Goal: Check status: Check status

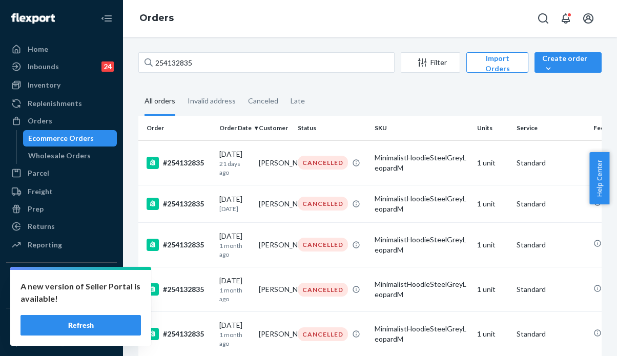
click at [136, 53] on div "254132835 Filter Import Orders Create order Ecommerce order Removal order All o…" at bounding box center [370, 344] width 479 height 584
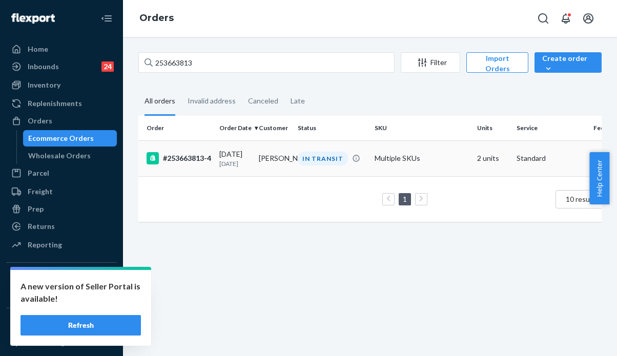
type input "253663813"
click at [286, 166] on td "[PERSON_NAME]" at bounding box center [274, 159] width 39 height 36
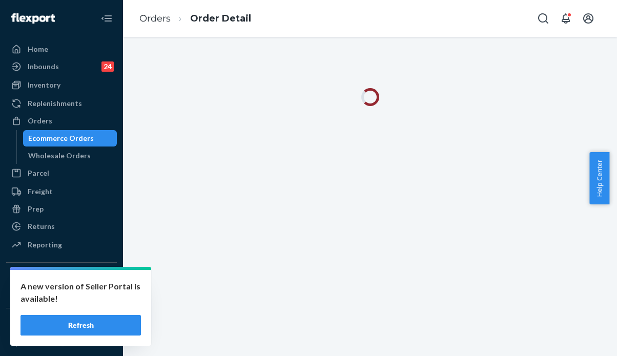
click at [95, 330] on button "Refresh" at bounding box center [81, 325] width 121 height 21
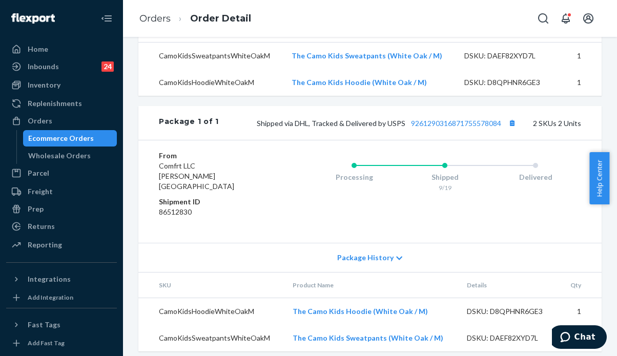
scroll to position [393, 0]
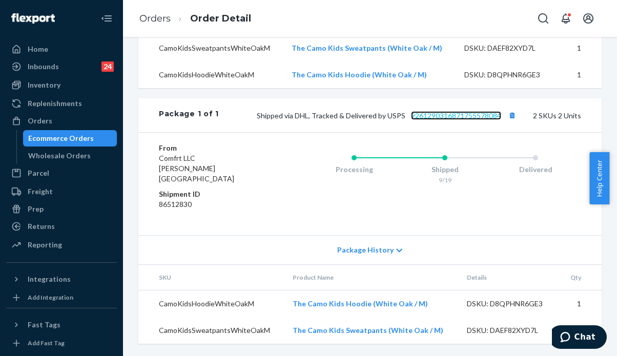
click at [444, 120] on link "9261290316871755578084" at bounding box center [456, 115] width 90 height 9
drag, startPoint x: 499, startPoint y: 130, endPoint x: 416, endPoint y: 125, distance: 82.8
click at [416, 120] on span "Shipped via DHL, Tracked & Delivered by USPS 9261290316871755578084" at bounding box center [388, 115] width 262 height 9
drag, startPoint x: 403, startPoint y: 128, endPoint x: 497, endPoint y: 127, distance: 94.9
click at [497, 120] on span "Shipped via DHL, Tracked & Delivered by USPS 9261290316871755578084" at bounding box center [388, 115] width 262 height 9
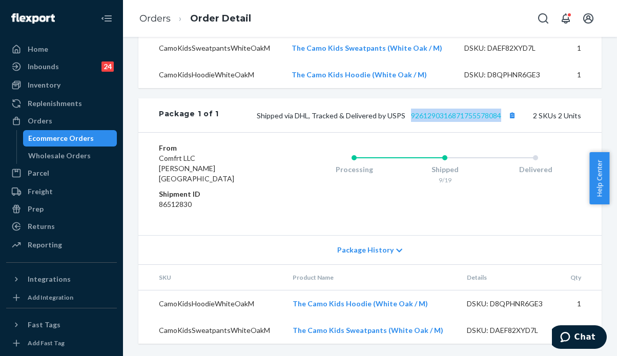
copy link "9261290316871755578084"
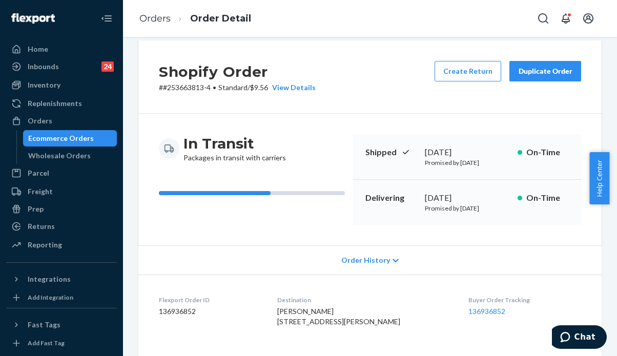
scroll to position [0, 0]
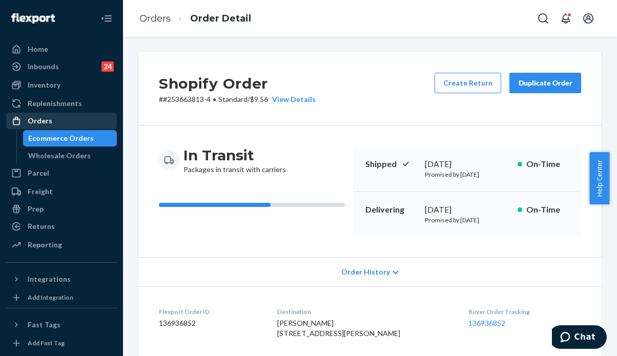
click at [43, 121] on div "Orders" at bounding box center [40, 121] width 25 height 10
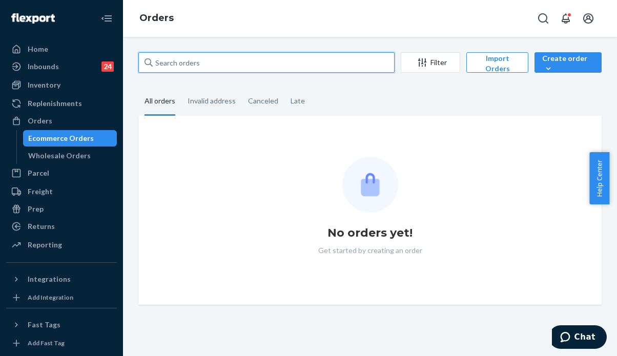
drag, startPoint x: 208, startPoint y: 61, endPoint x: 137, endPoint y: 56, distance: 71.5
click at [137, 56] on div "Filter Import Orders Create order Ecommerce order Removal order All orders Inva…" at bounding box center [370, 178] width 479 height 253
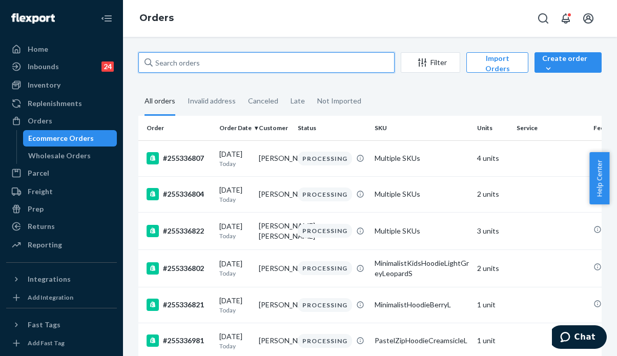
click at [176, 64] on input "text" at bounding box center [266, 62] width 256 height 21
paste input "255287607"
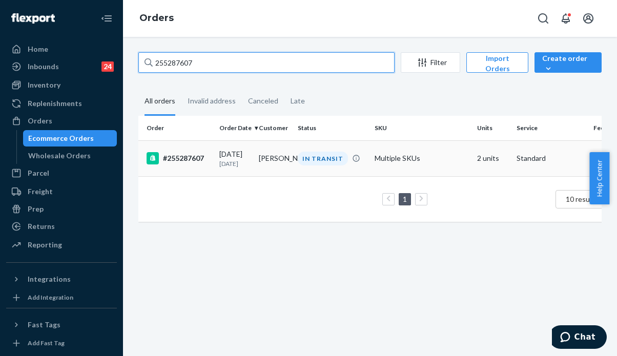
type input "255287607"
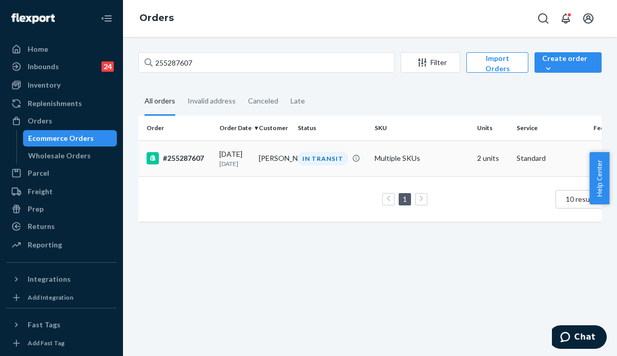
click at [272, 165] on td "Kayla Hall" at bounding box center [274, 159] width 39 height 36
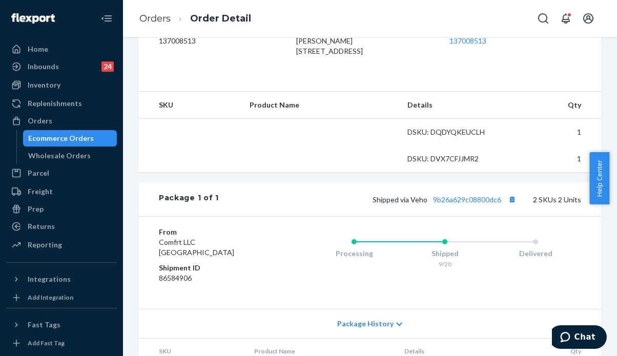
scroll to position [385, 0]
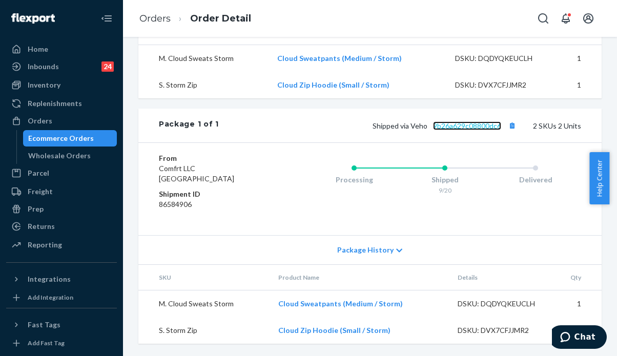
click at [467, 125] on link "9b26a629c08800dc6" at bounding box center [467, 126] width 68 height 9
drag, startPoint x: 497, startPoint y: 129, endPoint x: 425, endPoint y: 125, distance: 72.5
click at [425, 125] on span "Shipped via Veho 9b26a629c08800dc6" at bounding box center [446, 126] width 146 height 9
copy link "9b26a629c08800dc6"
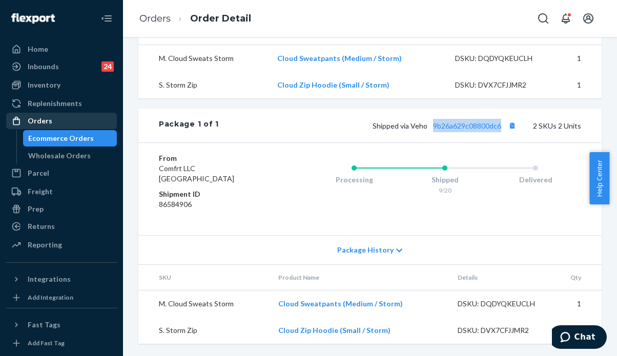
click at [51, 119] on div "Orders" at bounding box center [61, 121] width 109 height 14
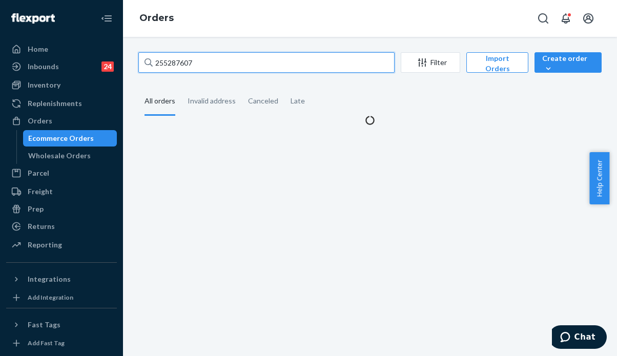
drag, startPoint x: 208, startPoint y: 63, endPoint x: 147, endPoint y: 62, distance: 61.0
click at [147, 62] on div "255287607" at bounding box center [266, 62] width 256 height 21
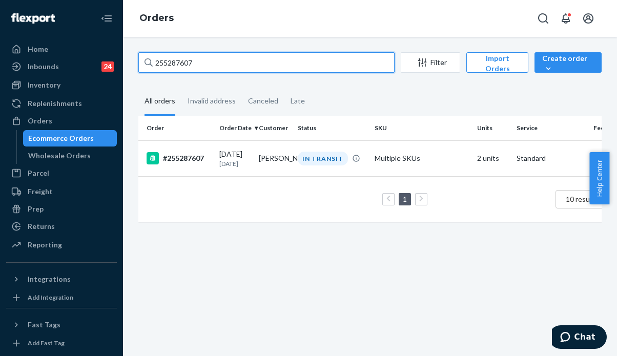
paste input "336459"
drag, startPoint x: 216, startPoint y: 65, endPoint x: 132, endPoint y: 60, distance: 84.3
click at [132, 60] on div "255336459 Filter Import Orders Create order Ecommerce order Removal order All o…" at bounding box center [370, 142] width 479 height 180
paste input "125818"
type input "255125818"
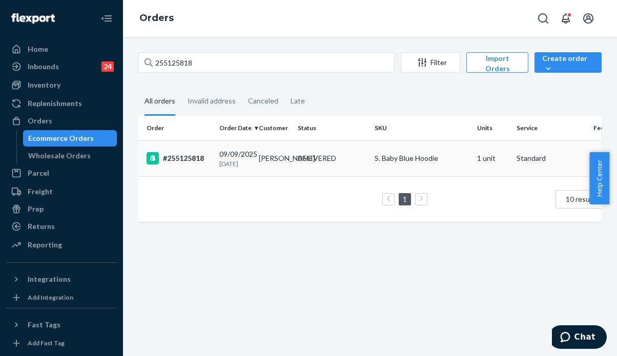
click at [257, 164] on td "Clodagh Riordan" at bounding box center [274, 159] width 39 height 36
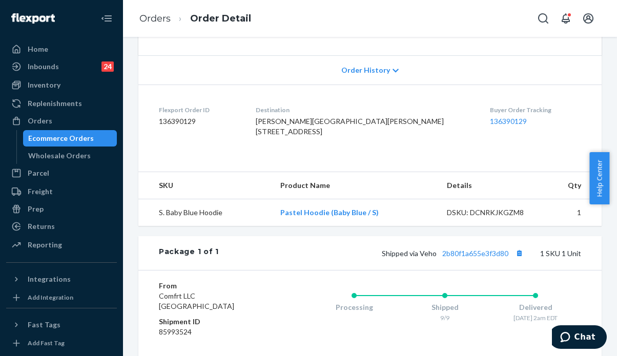
scroll to position [350, 0]
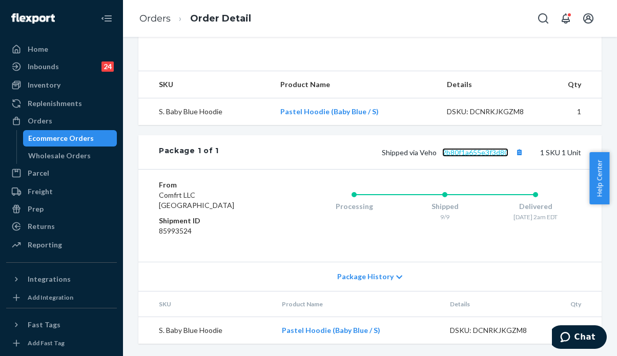
click at [475, 153] on link "2b80f1a655e3f3d80" at bounding box center [476, 152] width 66 height 9
click at [402, 330] on td "Pastel Hoodie (Baby Blue / S)" at bounding box center [358, 330] width 168 height 27
click at [348, 278] on span "Package History" at bounding box center [365, 277] width 56 height 10
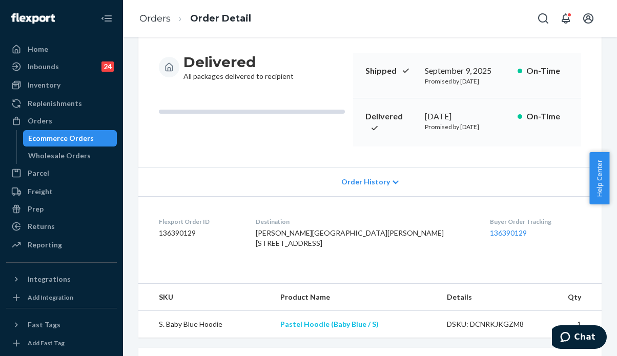
scroll to position [154, 0]
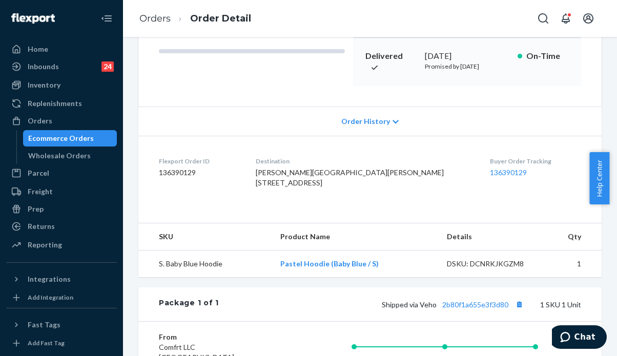
click at [375, 127] on span "Order History" at bounding box center [366, 121] width 49 height 10
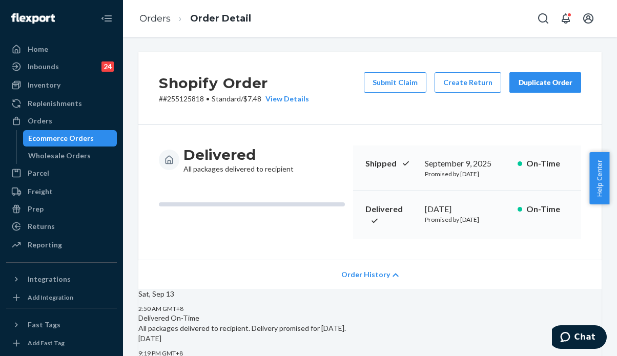
scroll to position [0, 0]
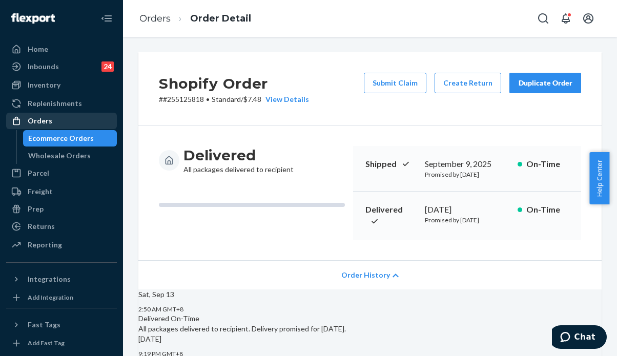
click at [38, 121] on div "Orders" at bounding box center [40, 121] width 25 height 10
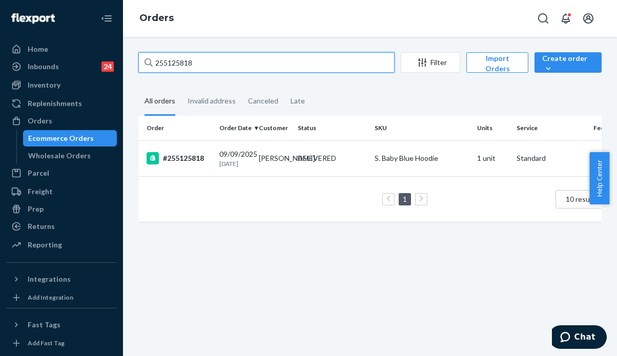
drag, startPoint x: 209, startPoint y: 57, endPoint x: 133, endPoint y: 60, distance: 75.9
click at [133, 60] on div "255125818 Filter Import Orders Create order Ecommerce order Removal order All o…" at bounding box center [370, 142] width 479 height 180
paste input "33714"
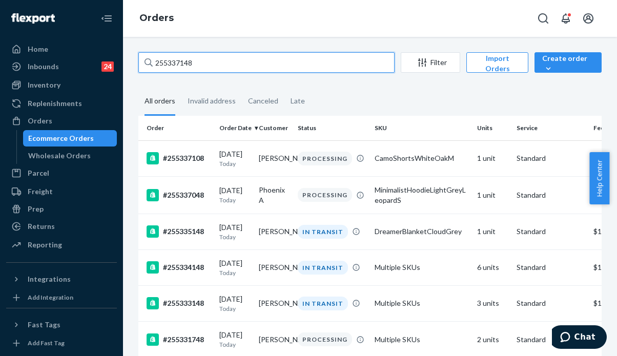
drag, startPoint x: 197, startPoint y: 63, endPoint x: 130, endPoint y: 59, distance: 67.3
click at [131, 59] on div "255337148 Filter Import Orders Create order Ecommerce order Removal order All o…" at bounding box center [370, 306] width 479 height 508
paste input "3791957"
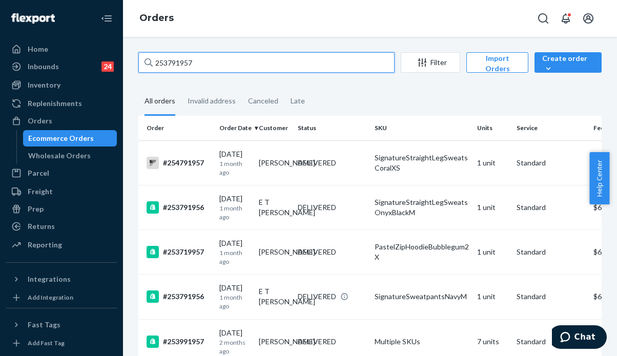
drag, startPoint x: 204, startPoint y: 63, endPoint x: 137, endPoint y: 55, distance: 67.1
click at [137, 55] on div "253791957 Filter Import Orders Create order Ecommerce order Removal order All o…" at bounding box center [370, 331] width 479 height 559
paste input "5336828 Complete"
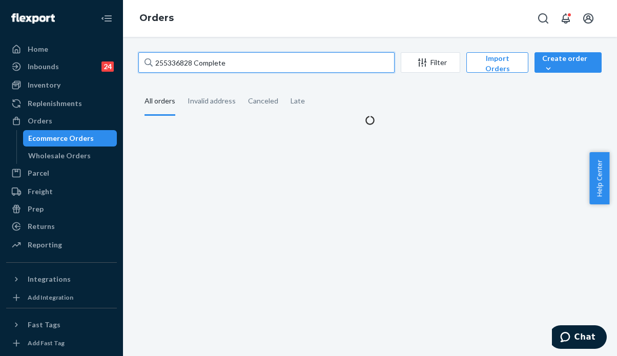
drag, startPoint x: 236, startPoint y: 64, endPoint x: 195, endPoint y: 57, distance: 41.6
click at [195, 57] on input "255336828 Complete" at bounding box center [266, 62] width 256 height 21
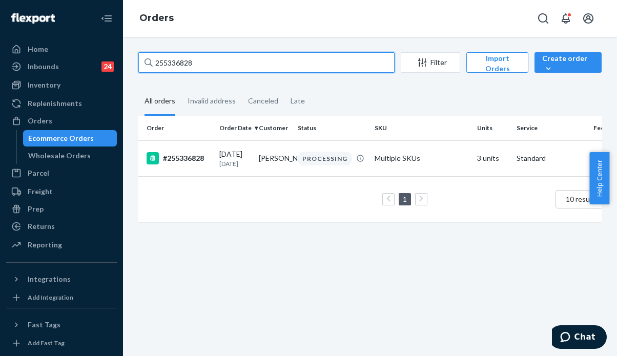
drag, startPoint x: 202, startPoint y: 63, endPoint x: 151, endPoint y: 59, distance: 50.9
click at [151, 59] on div "255336828" at bounding box center [266, 62] width 256 height 21
paste input "5479"
drag, startPoint x: 205, startPoint y: 62, endPoint x: 135, endPoint y: 61, distance: 70.3
click at [135, 61] on div "255335479 Filter Import Orders Create order Ecommerce order Removal order All o…" at bounding box center [370, 142] width 479 height 180
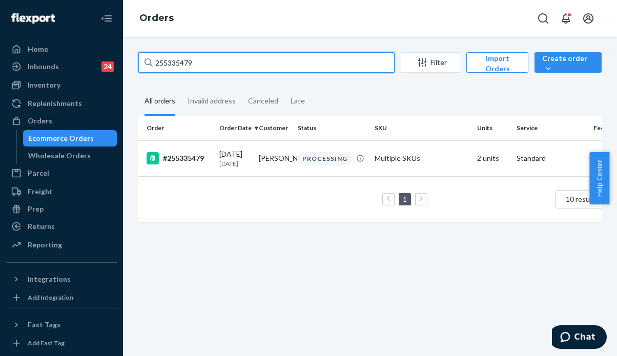
paste input "6864"
drag, startPoint x: 211, startPoint y: 62, endPoint x: 119, endPoint y: 57, distance: 91.9
click at [119, 57] on div "Home Inbounds 24 Shipping Plans Problems 24 Inventory Products Replenishments O…" at bounding box center [308, 178] width 617 height 356
paste input "024232"
type input "255024232"
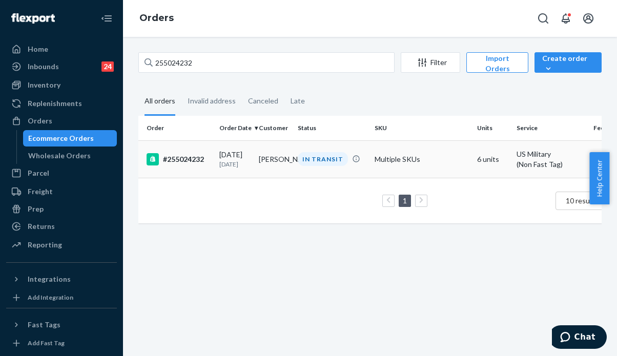
click at [268, 166] on td "Aricka Faulkner" at bounding box center [274, 159] width 39 height 37
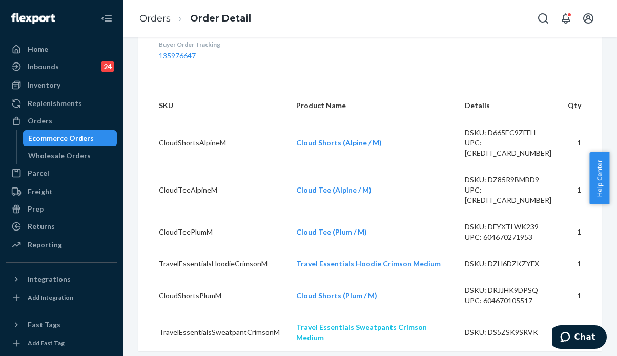
scroll to position [564, 0]
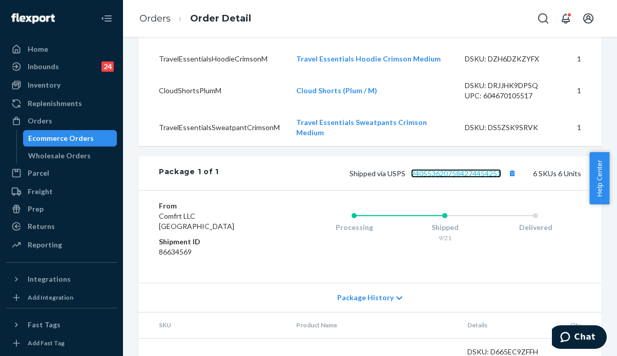
click at [437, 169] on link "9405536207584274454251" at bounding box center [456, 173] width 90 height 9
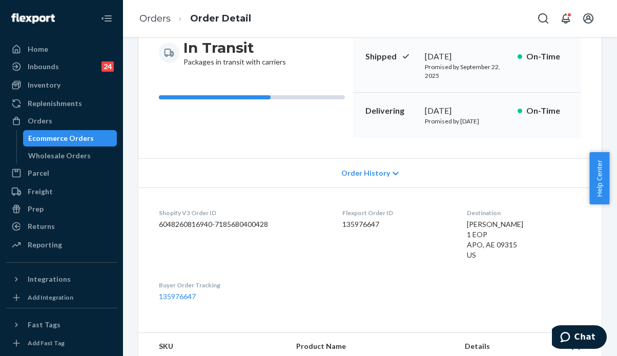
scroll to position [0, 0]
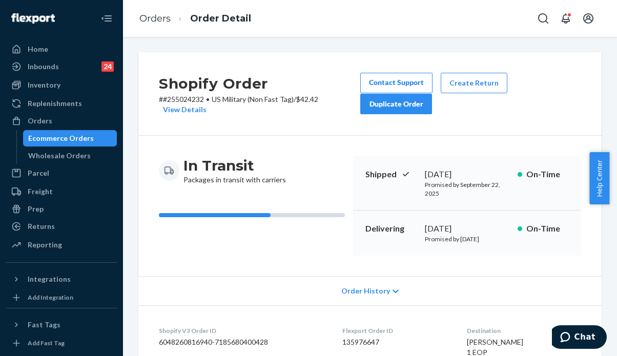
drag, startPoint x: 44, startPoint y: 118, endPoint x: 115, endPoint y: 115, distance: 71.4
click at [44, 118] on div "Orders" at bounding box center [40, 121] width 25 height 10
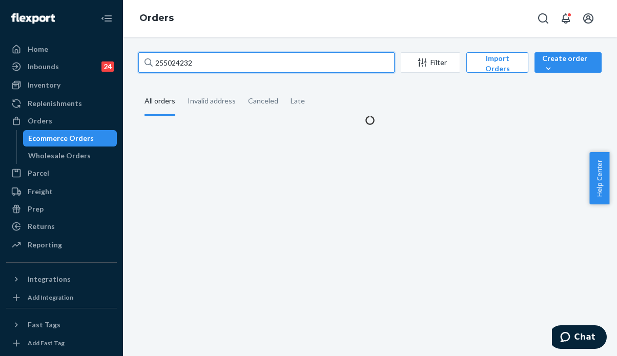
drag, startPoint x: 208, startPoint y: 68, endPoint x: 125, endPoint y: 59, distance: 83.5
click at [125, 59] on div "255024232 Filter Import Orders Create order Ecommerce order Removal order All o…" at bounding box center [370, 196] width 494 height 319
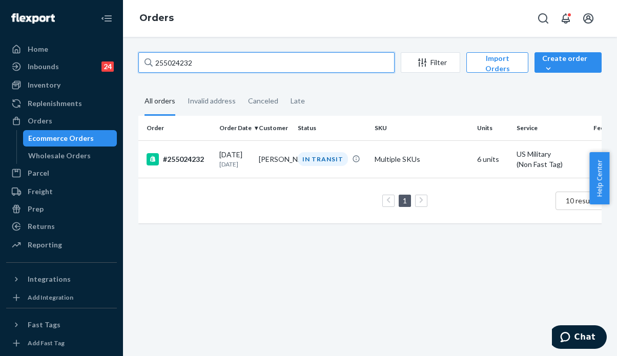
paste input "19995"
type input "255199952"
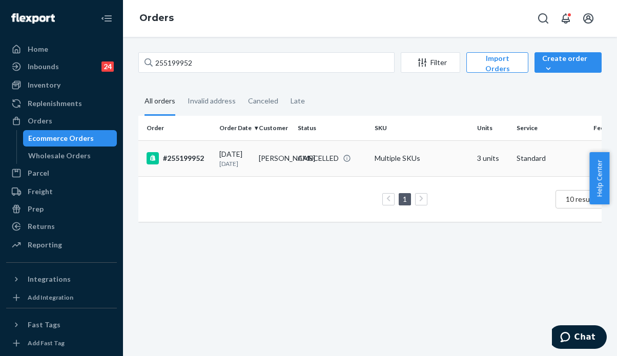
click at [279, 165] on td "Bianca Blake" at bounding box center [274, 159] width 39 height 36
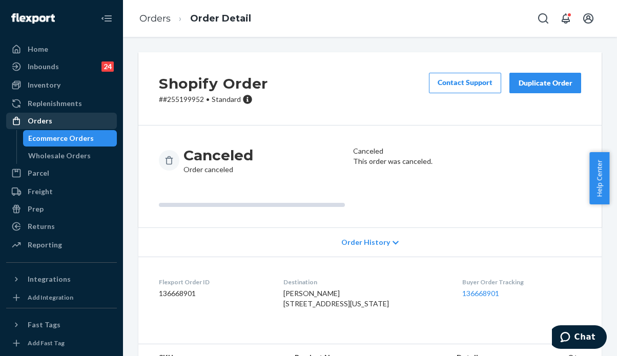
click at [43, 118] on div "Orders" at bounding box center [40, 121] width 25 height 10
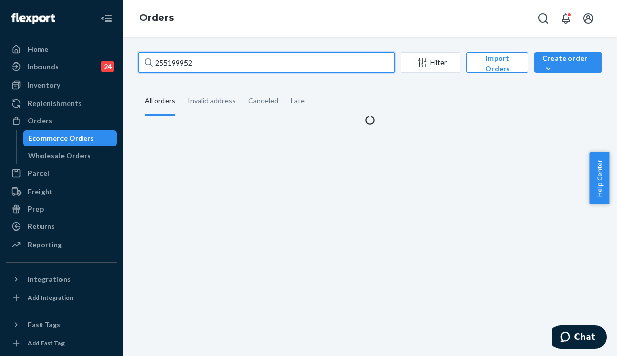
drag, startPoint x: 201, startPoint y: 62, endPoint x: 131, endPoint y: 52, distance: 70.5
click at [131, 52] on div "255199952 Filter Import Orders Create order Ecommerce order Removal order All o…" at bounding box center [370, 88] width 479 height 73
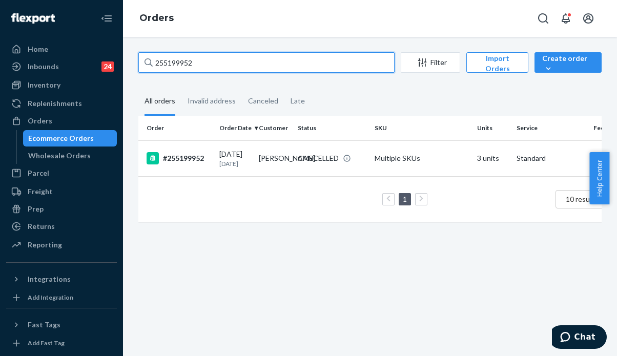
paste input "43519"
type input "255143519"
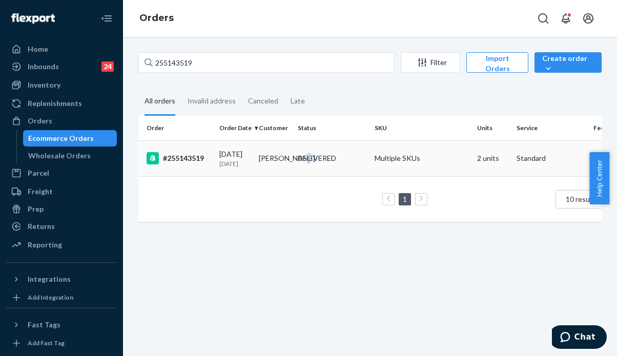
click at [313, 155] on td "DELIVERED" at bounding box center [332, 159] width 77 height 36
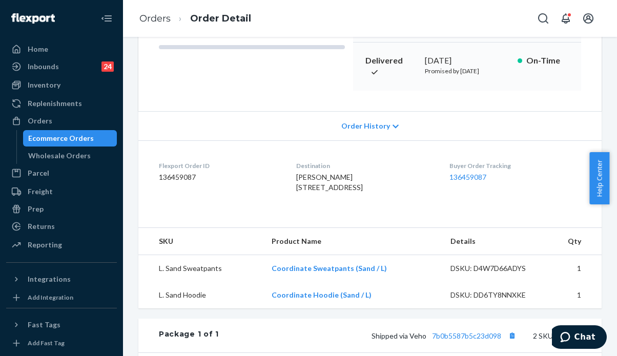
scroll to position [256, 0]
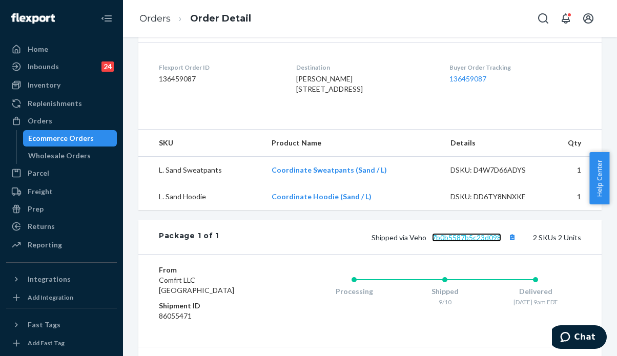
click at [462, 242] on link "7b0b5587b5c23d098" at bounding box center [466, 237] width 69 height 9
drag, startPoint x: 496, startPoint y: 267, endPoint x: 428, endPoint y: 264, distance: 68.8
click at [428, 242] on span "Shipped via Veho 7b0b5587b5c23d098" at bounding box center [445, 237] width 147 height 9
copy link "7b0b5587b5c23d098"
drag, startPoint x: 284, startPoint y: 95, endPoint x: 329, endPoint y: 118, distance: 50.7
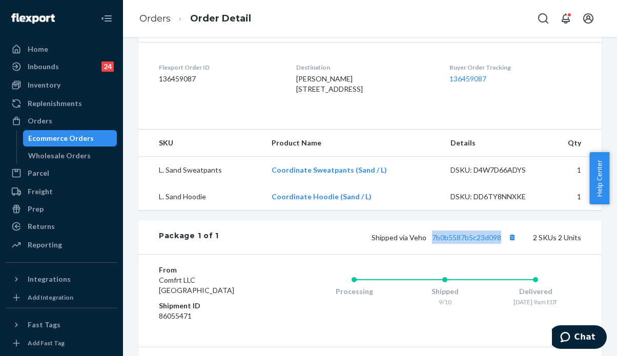
click at [329, 94] on div "Ryan Curylo 249 Ramapo Ave Staten Island, NY 10309-2107 US" at bounding box center [364, 84] width 137 height 21
copy span "249 Ramapo Ave Staten Island, NY 10309-2107 US"
click at [44, 122] on div "Orders" at bounding box center [40, 121] width 25 height 10
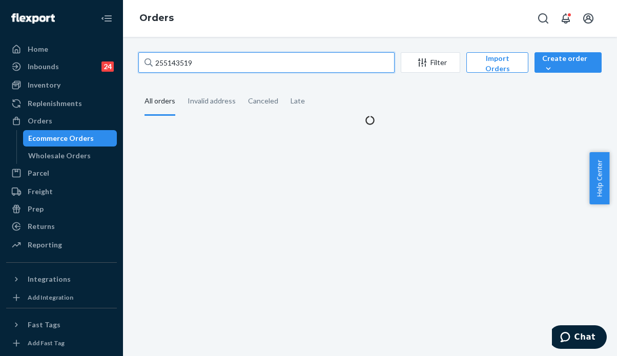
drag, startPoint x: 207, startPoint y: 64, endPoint x: 136, endPoint y: 59, distance: 70.9
click at [136, 59] on div "255143519 Filter Import Orders Create order Ecommerce order Removal order All o…" at bounding box center [370, 88] width 479 height 73
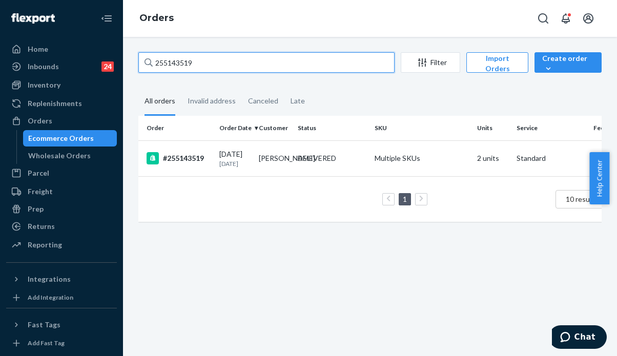
paste input "4929297"
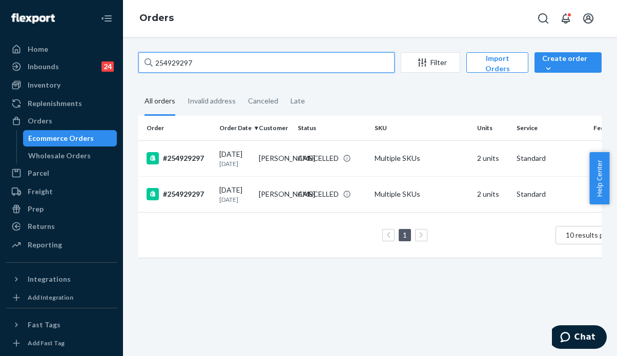
drag, startPoint x: 202, startPoint y: 63, endPoint x: 140, endPoint y: 59, distance: 61.7
click at [140, 59] on input "254929297" at bounding box center [266, 62] width 256 height 21
paste input "5234428"
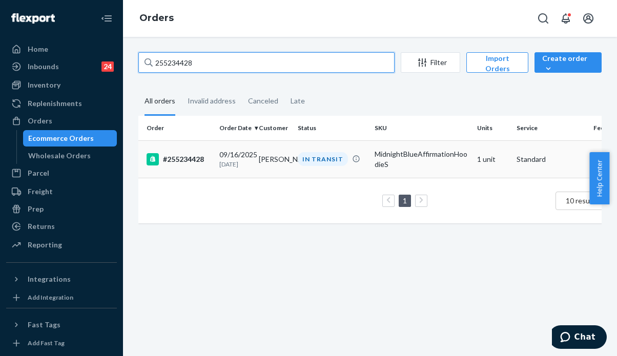
type input "255234428"
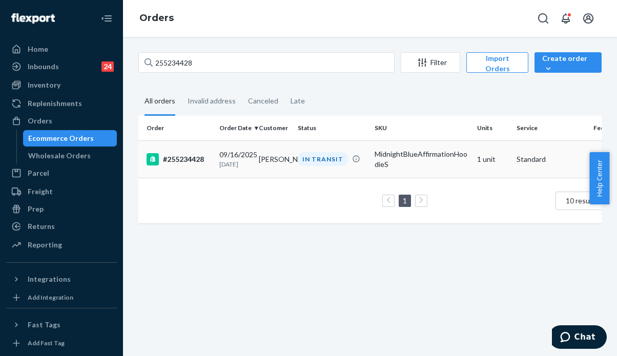
click at [276, 158] on td "Jairo Benites" at bounding box center [274, 159] width 39 height 37
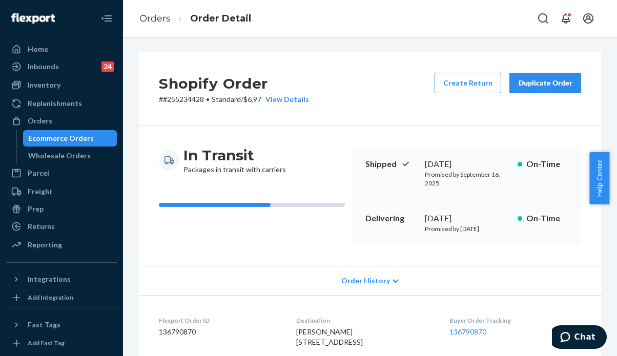
scroll to position [205, 0]
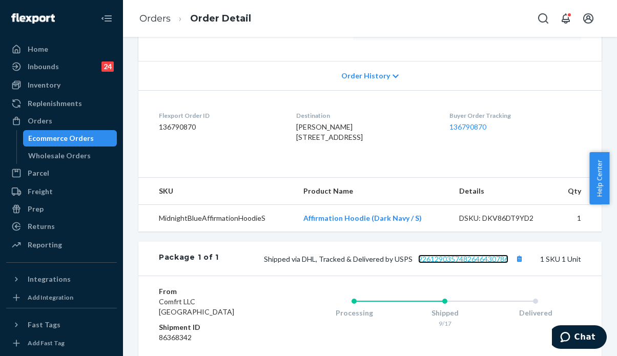
click at [454, 264] on link "9261290357482646430786" at bounding box center [463, 259] width 90 height 9
drag, startPoint x: 504, startPoint y: 289, endPoint x: 411, endPoint y: 281, distance: 93.1
click at [411, 266] on div "Shipped via DHL, Tracked & Delivered by USPS 9261290357482646430786 1 SKU 1 Unit" at bounding box center [400, 258] width 363 height 13
copy link "9261290357482646430786"
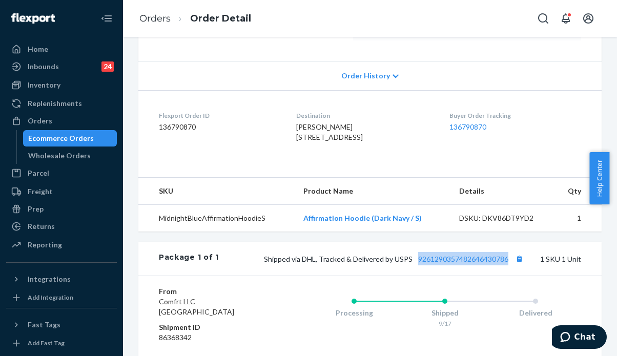
drag, startPoint x: 42, startPoint y: 120, endPoint x: 125, endPoint y: 118, distance: 83.6
click at [42, 120] on div "Orders" at bounding box center [40, 121] width 25 height 10
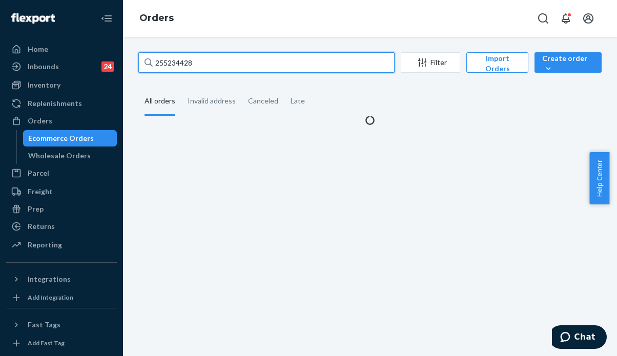
drag, startPoint x: 215, startPoint y: 59, endPoint x: 135, endPoint y: 54, distance: 79.6
click at [135, 54] on div "255234428 Filter Import Orders Create order Ecommerce order Removal order All o…" at bounding box center [370, 88] width 479 height 73
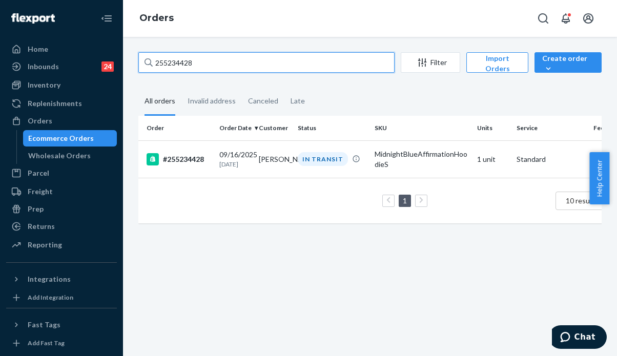
paste input "166909"
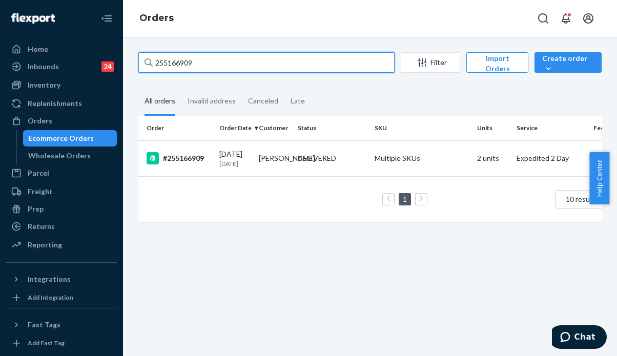
drag, startPoint x: 202, startPoint y: 61, endPoint x: 141, endPoint y: 60, distance: 61.0
click at [141, 60] on input "255166909" at bounding box center [266, 62] width 256 height 21
paste input "278377"
type input "255278377"
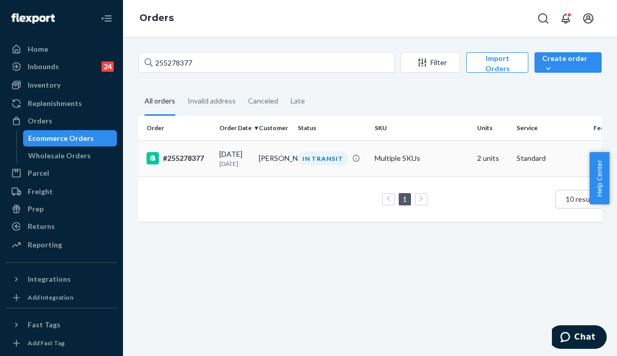
click at [309, 156] on div "IN TRANSIT" at bounding box center [323, 159] width 50 height 14
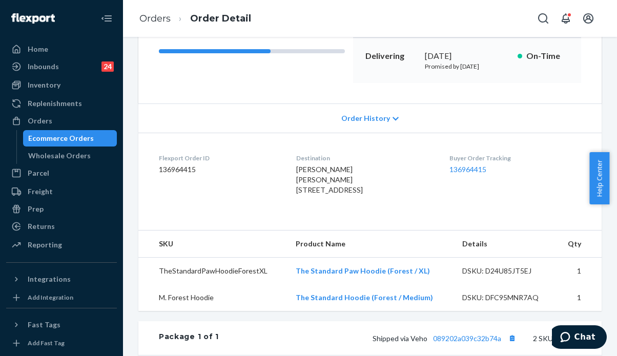
scroll to position [308, 0]
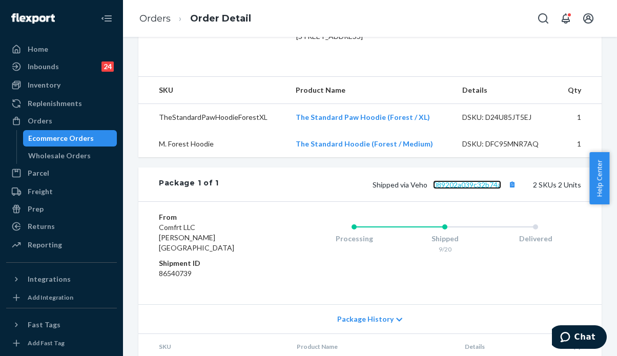
click at [443, 189] on link "089202a039c32b74a" at bounding box center [467, 185] width 68 height 9
drag, startPoint x: 497, startPoint y: 223, endPoint x: 425, endPoint y: 222, distance: 72.8
click at [425, 189] on span "Shipped via Veho 089202a039c32b74a" at bounding box center [446, 185] width 146 height 9
copy link "089202a039c32b74a"
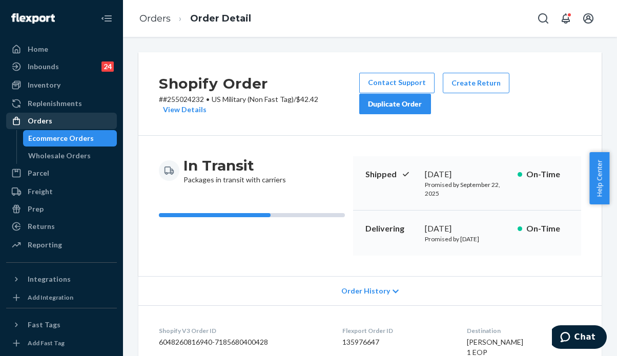
click at [49, 121] on div "Orders" at bounding box center [40, 121] width 25 height 10
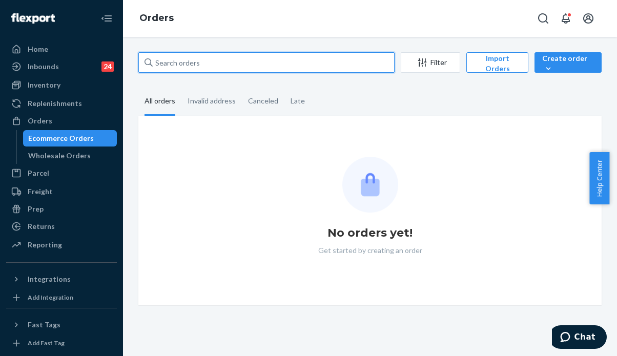
click at [209, 62] on input "text" at bounding box center [266, 62] width 256 height 21
paste input "255091216"
type input "255091216"
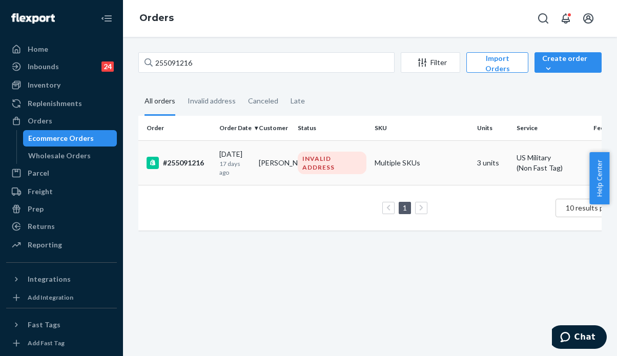
click at [279, 162] on td "Aricka Faulkner" at bounding box center [274, 163] width 39 height 45
